Goal: Check status: Check status

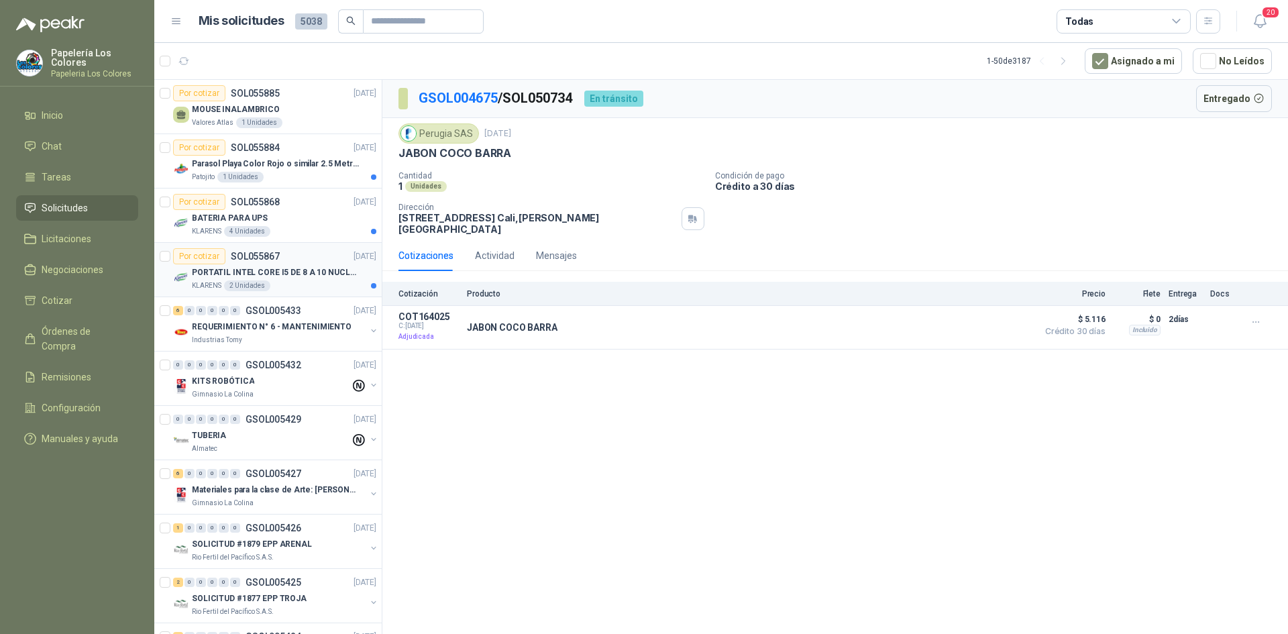
click at [306, 254] on div "Por cotizar SOL055867 [DATE]" at bounding box center [274, 256] width 203 height 16
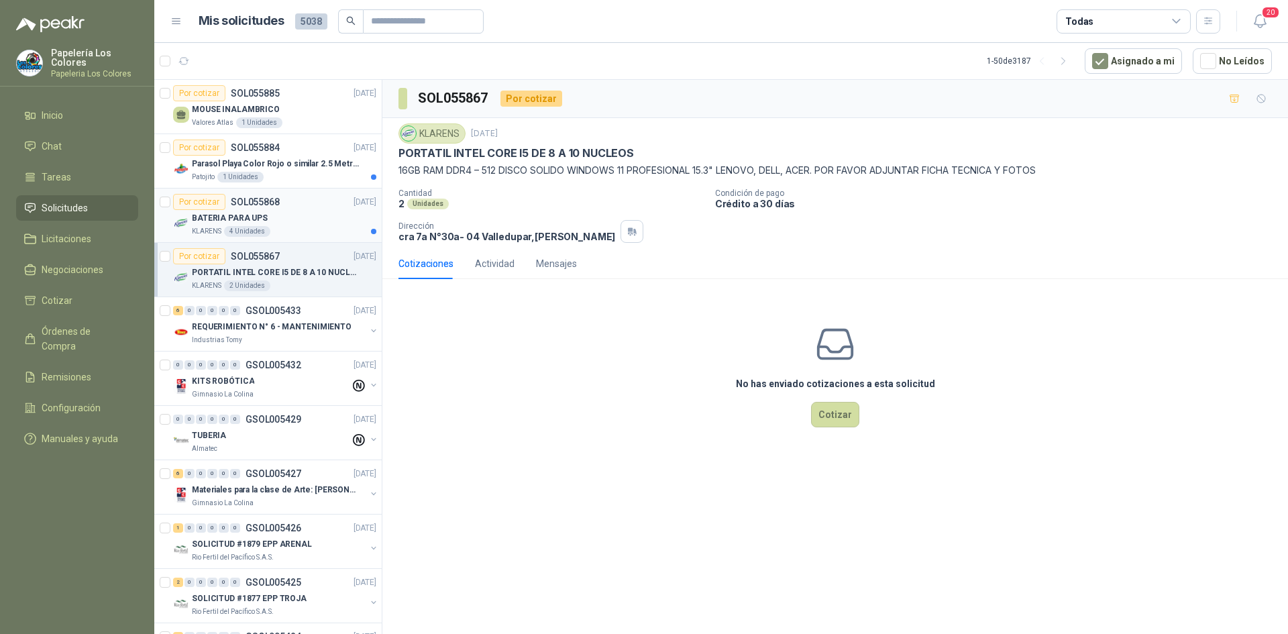
click at [301, 205] on div "Por cotizar SOL055868 [DATE]" at bounding box center [274, 202] width 203 height 16
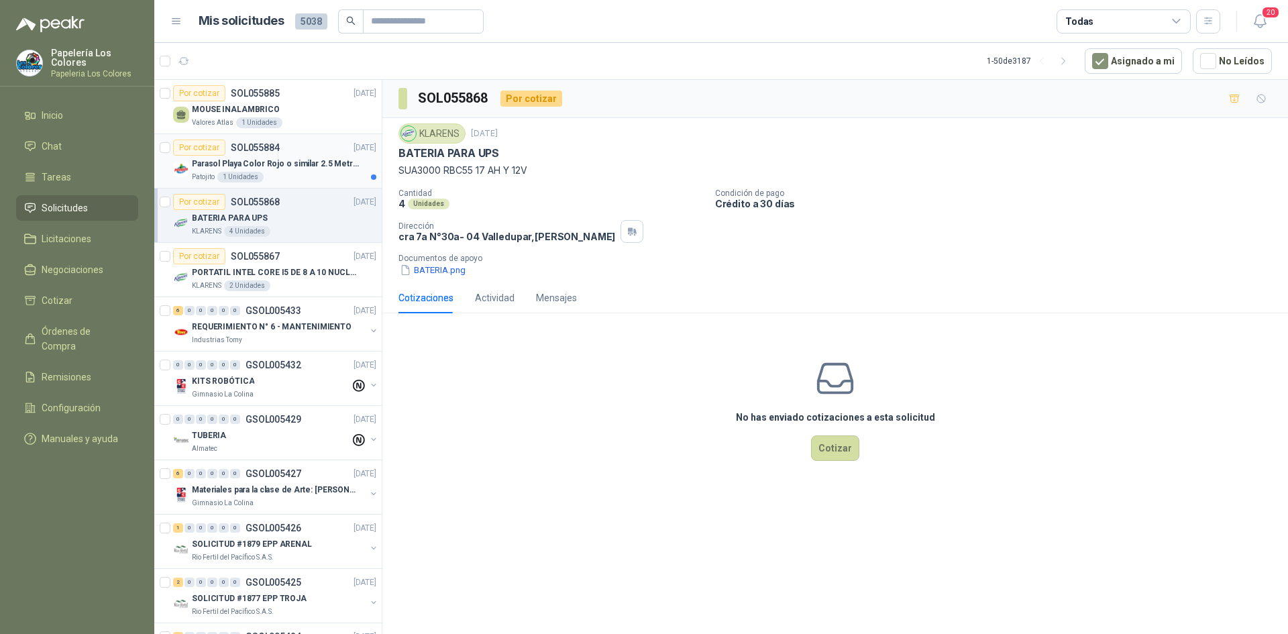
click at [311, 146] on div "Por cotizar SOL055884 [DATE]" at bounding box center [274, 148] width 203 height 16
